Goal: Task Accomplishment & Management: Manage account settings

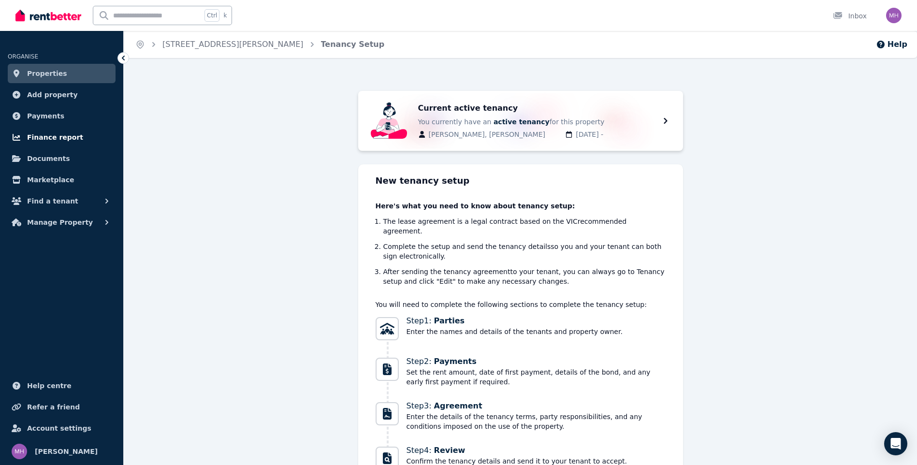
click at [50, 139] on span "Finance report" at bounding box center [55, 138] width 56 height 12
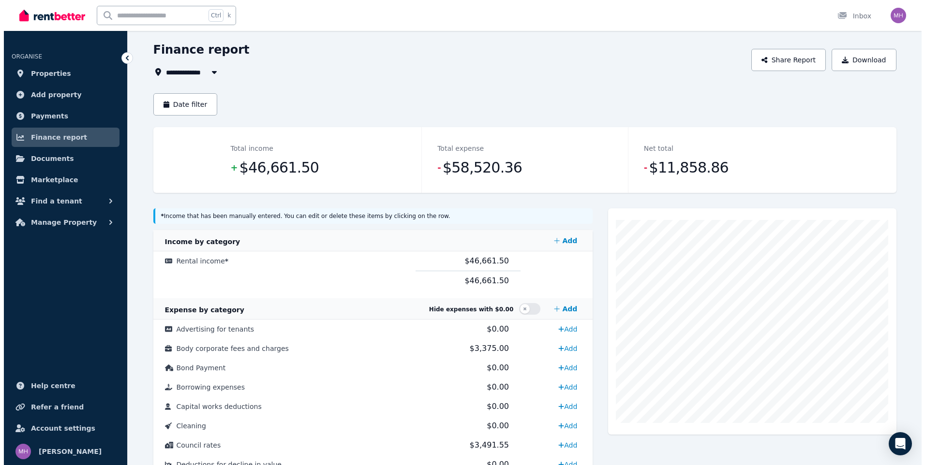
scroll to position [48, 0]
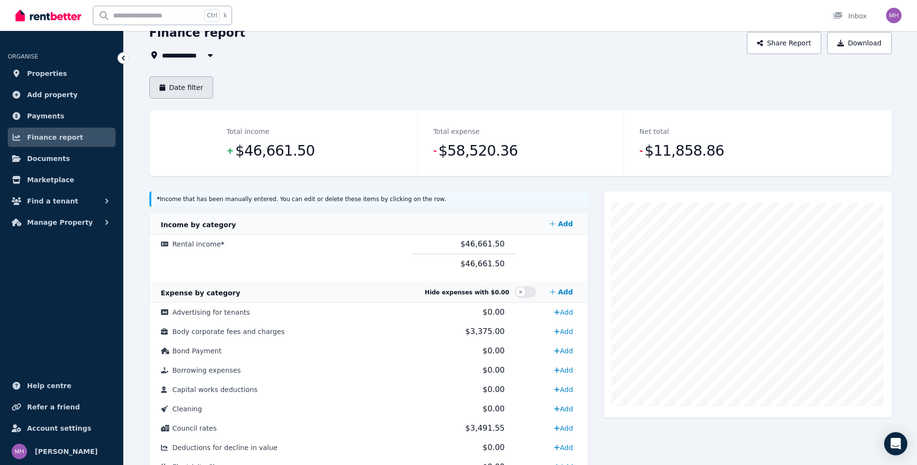
click at [175, 86] on button "Date filter" at bounding box center [181, 87] width 64 height 22
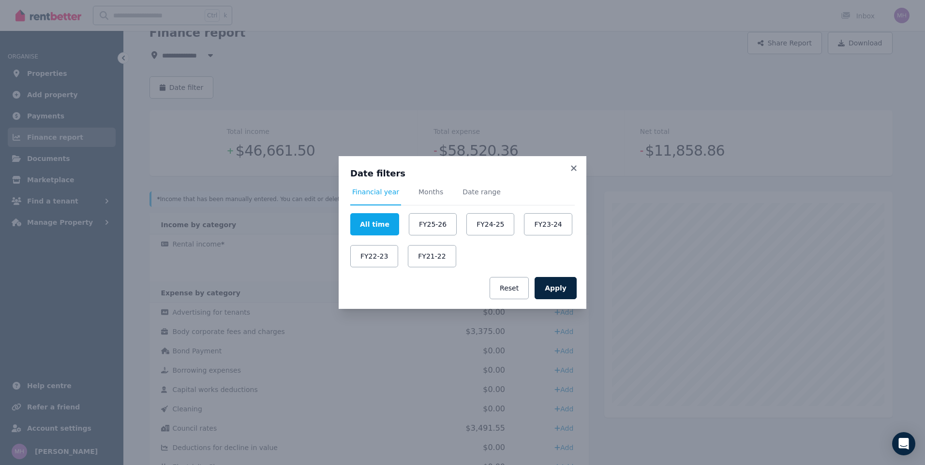
click at [429, 213] on div "Financial year Months Date range All time FY25-26 FY24-25 FY23-24 FY22-23 FY21-…" at bounding box center [462, 227] width 224 height 80
click at [430, 216] on button "FY25-26" at bounding box center [433, 224] width 48 height 22
click at [548, 283] on button "Apply" at bounding box center [555, 288] width 42 height 22
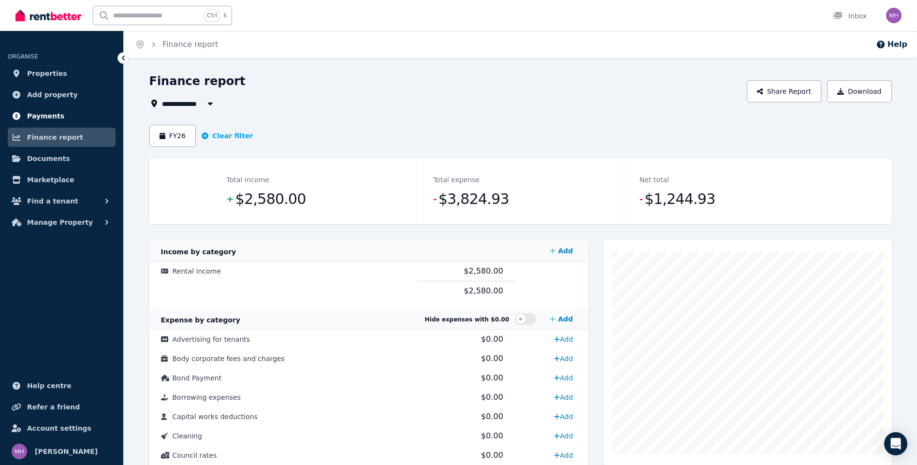
click at [45, 113] on span "Payments" at bounding box center [45, 116] width 37 height 12
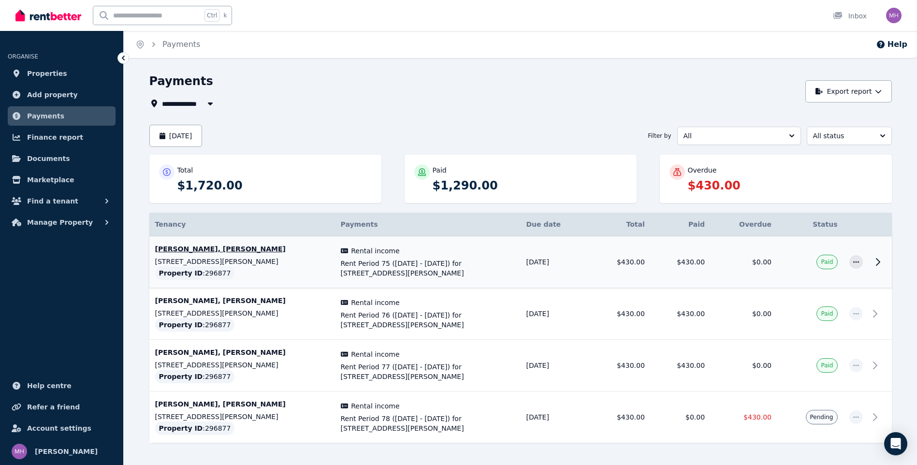
scroll to position [30, 0]
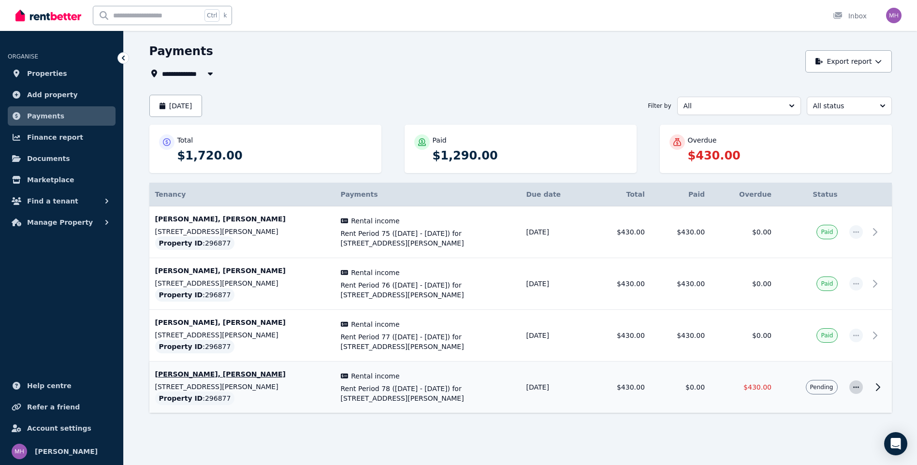
click at [856, 387] on icon "button" at bounding box center [857, 387] width 8 height 7
click at [824, 432] on span "Mark as paid" at bounding box center [825, 433] width 62 height 12
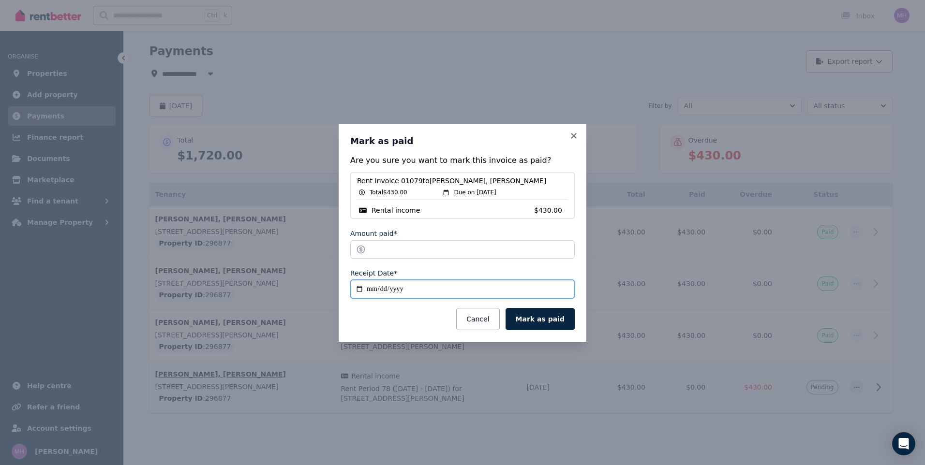
click at [386, 289] on input "**********" at bounding box center [462, 289] width 224 height 18
click at [358, 289] on input "**********" at bounding box center [462, 289] width 224 height 18
type input "**********"
click at [540, 317] on button "Mark as paid" at bounding box center [539, 319] width 69 height 22
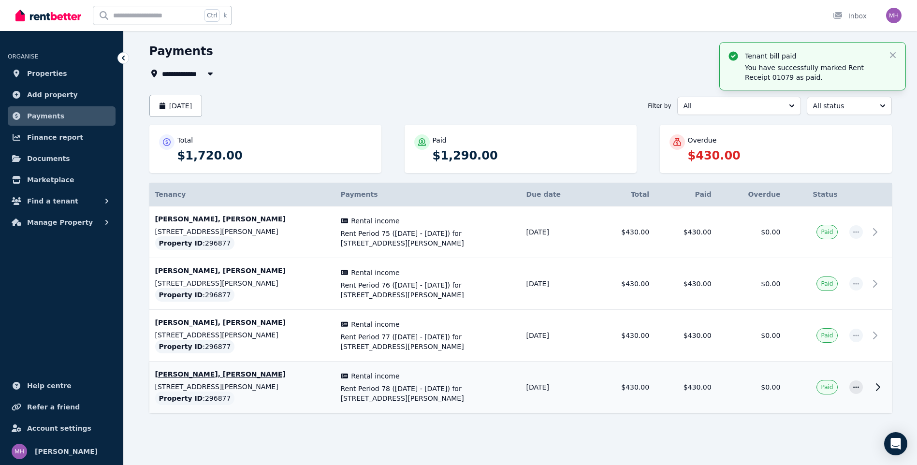
click at [50, 114] on span "Payments" at bounding box center [45, 116] width 37 height 12
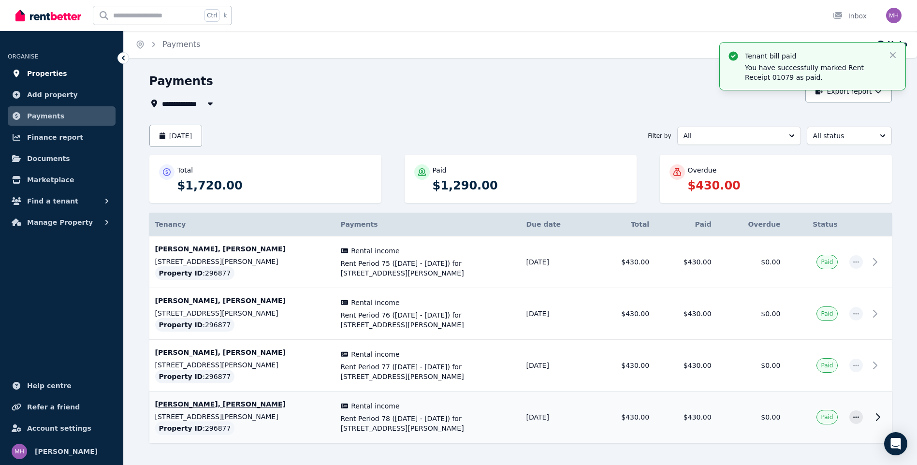
click at [48, 72] on span "Properties" at bounding box center [47, 74] width 40 height 12
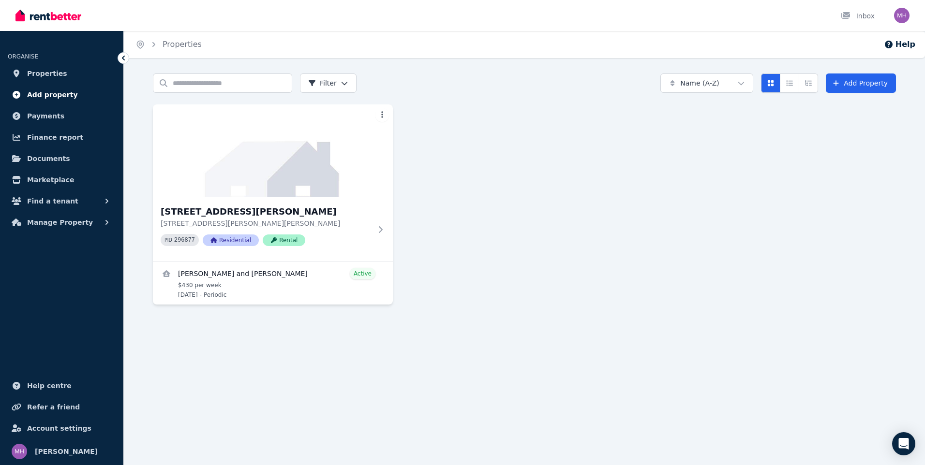
click at [41, 93] on span "Add property" at bounding box center [52, 95] width 51 height 12
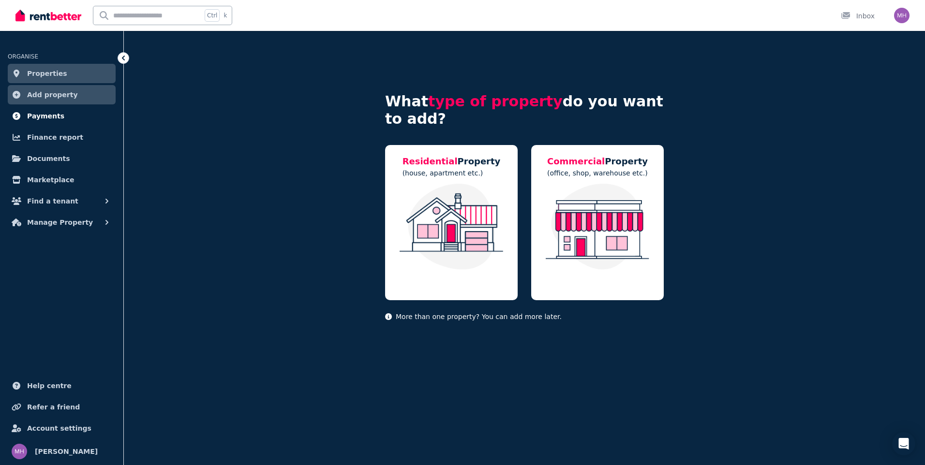
click at [50, 117] on span "Payments" at bounding box center [45, 116] width 37 height 12
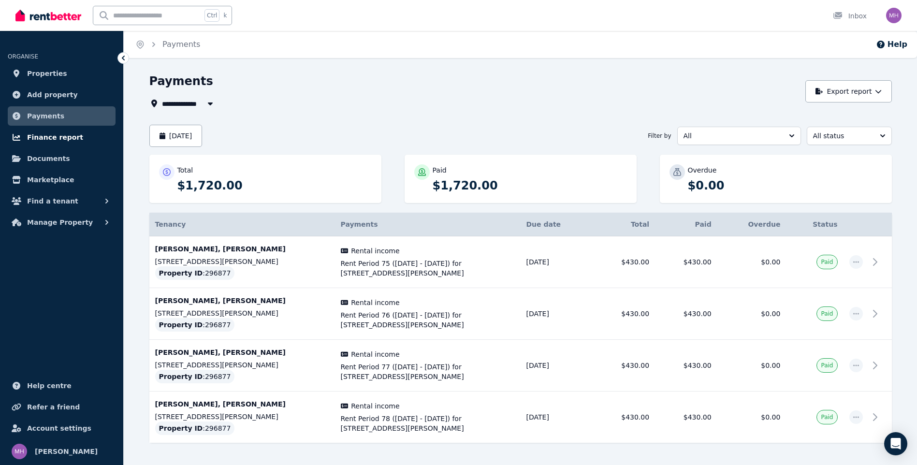
click at [60, 136] on span "Finance report" at bounding box center [55, 138] width 56 height 12
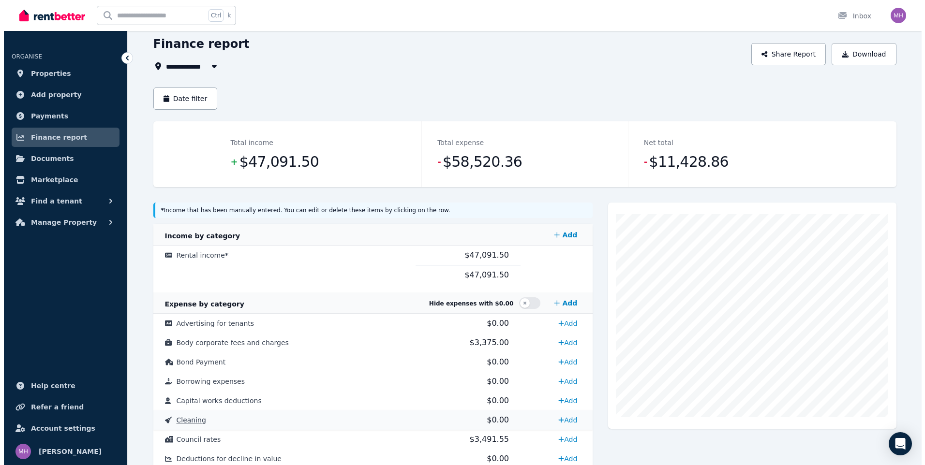
scroll to position [34, 0]
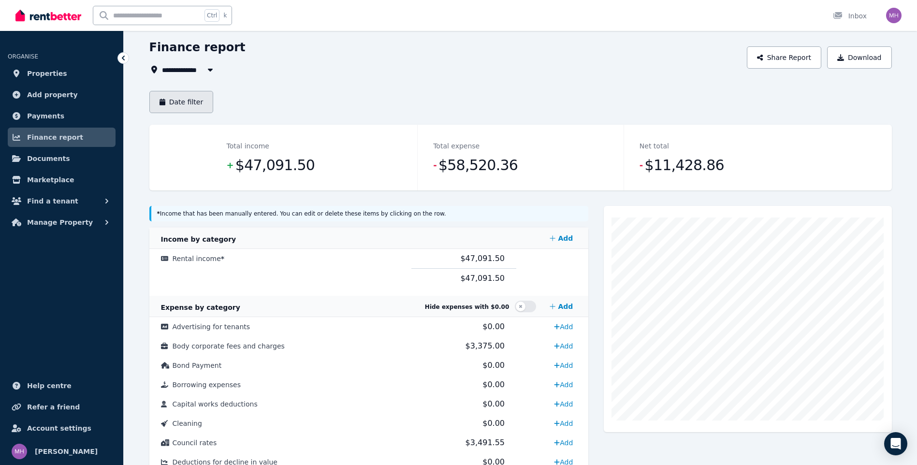
click at [186, 98] on button "Date filter" at bounding box center [181, 102] width 64 height 22
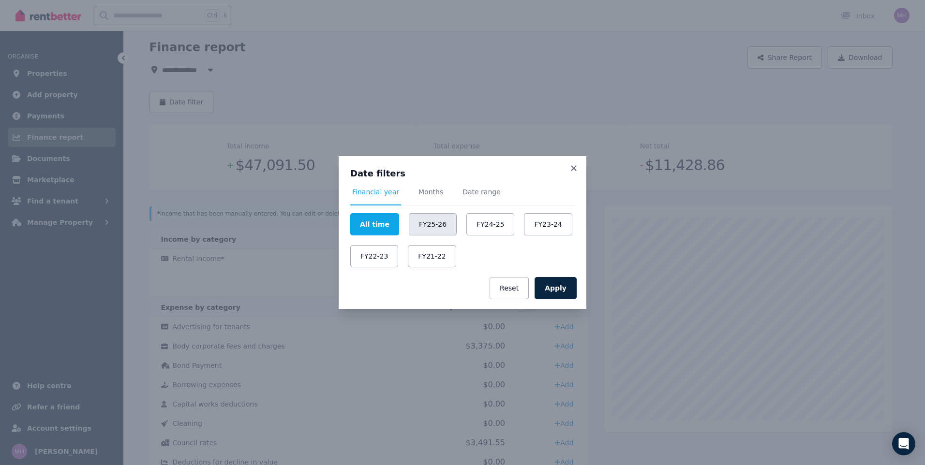
click at [426, 226] on button "FY25-26" at bounding box center [433, 224] width 48 height 22
click at [556, 290] on button "Apply" at bounding box center [555, 288] width 42 height 22
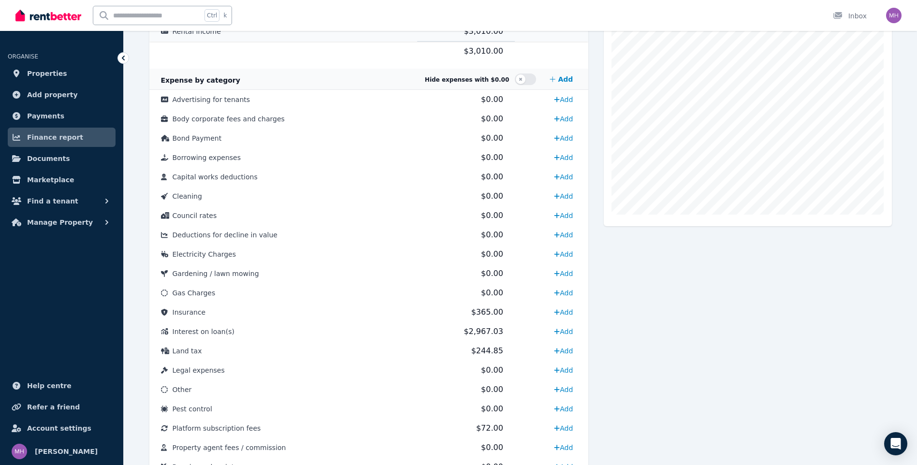
scroll to position [236, 0]
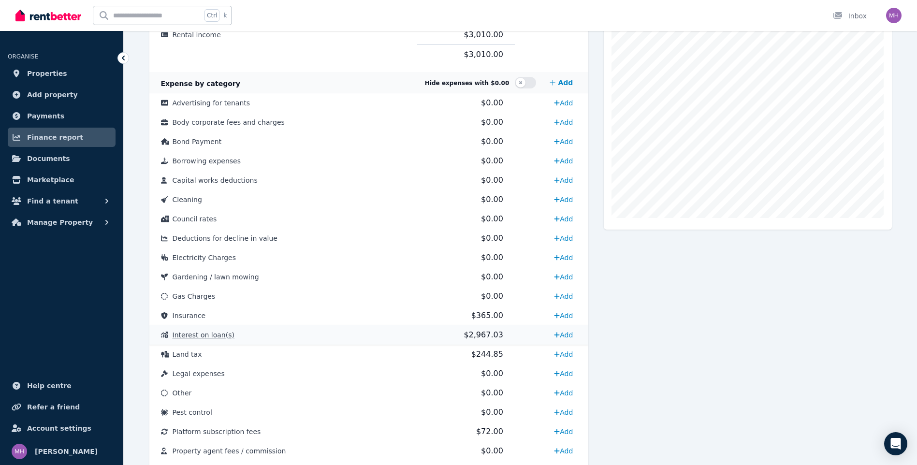
click at [211, 339] on span "Interest on loan(s)" at bounding box center [204, 335] width 62 height 8
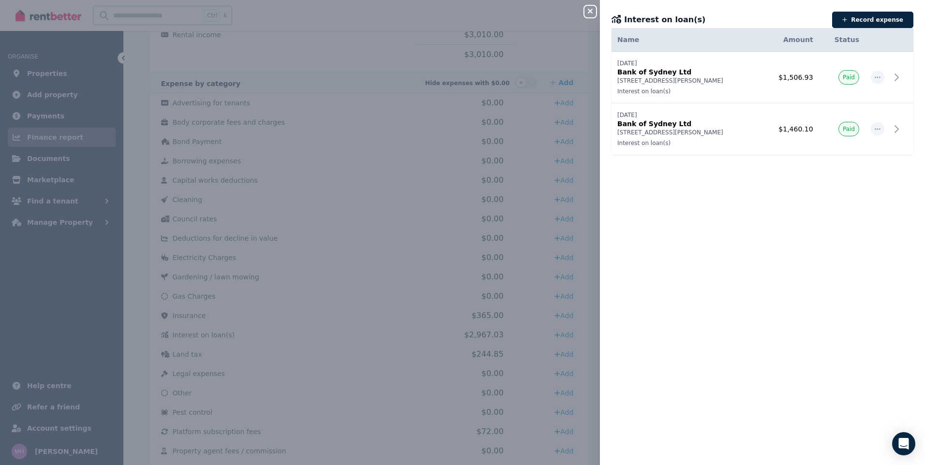
click at [683, 286] on div "Date Name Address Category Amount Status [DATE] [DATE] Bank of Sydney Ltd [STRE…" at bounding box center [762, 247] width 325 height 414
click at [595, 9] on icon "button" at bounding box center [590, 11] width 12 height 8
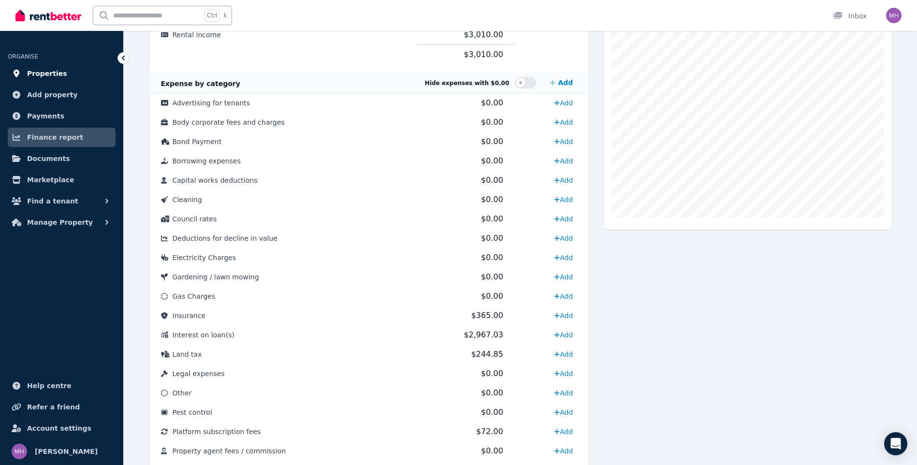
click at [55, 75] on span "Properties" at bounding box center [47, 74] width 40 height 12
